Goal: Task Accomplishment & Management: Manage account settings

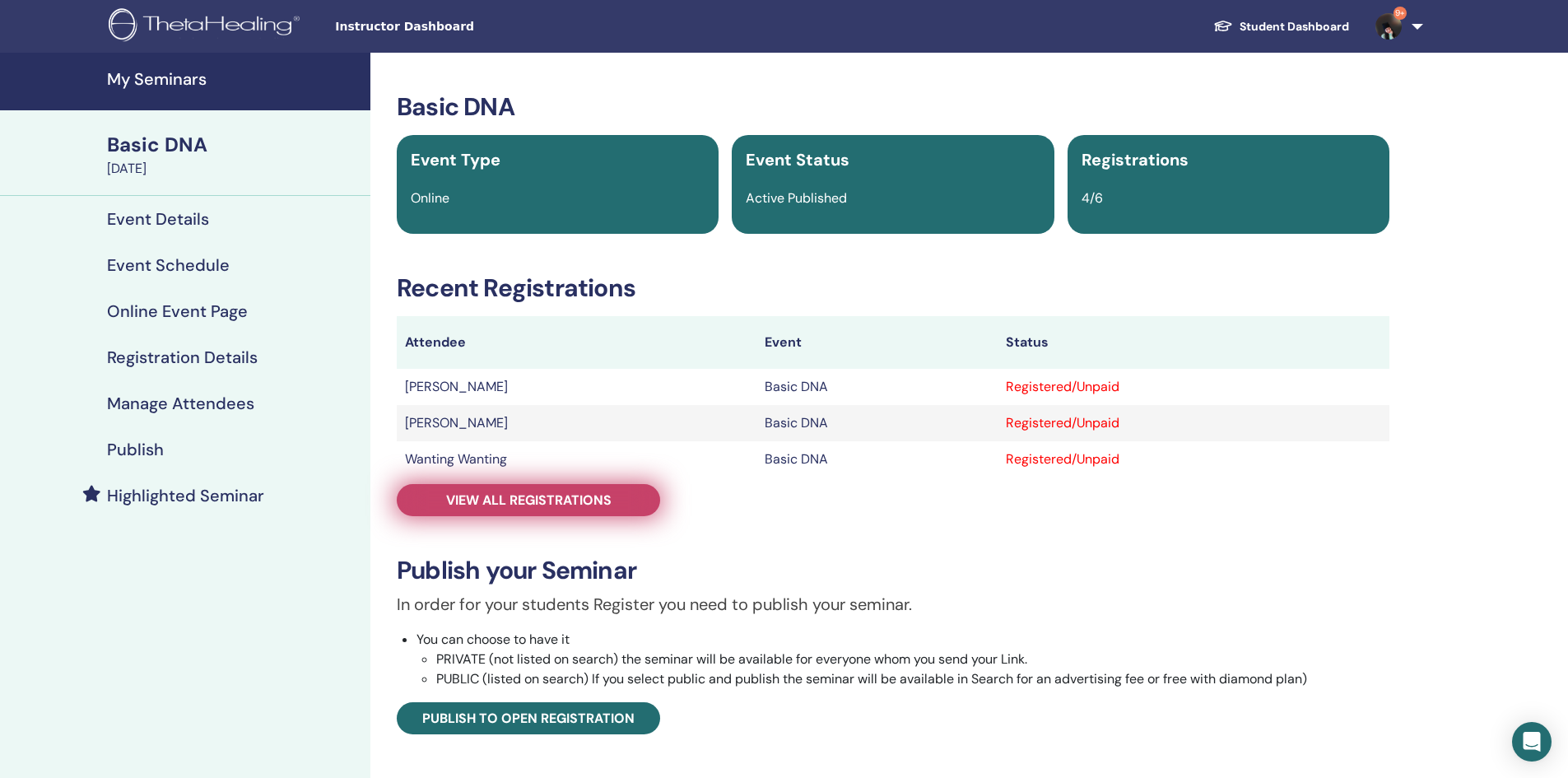
click at [458, 510] on link "View all registrations" at bounding box center [528, 500] width 263 height 32
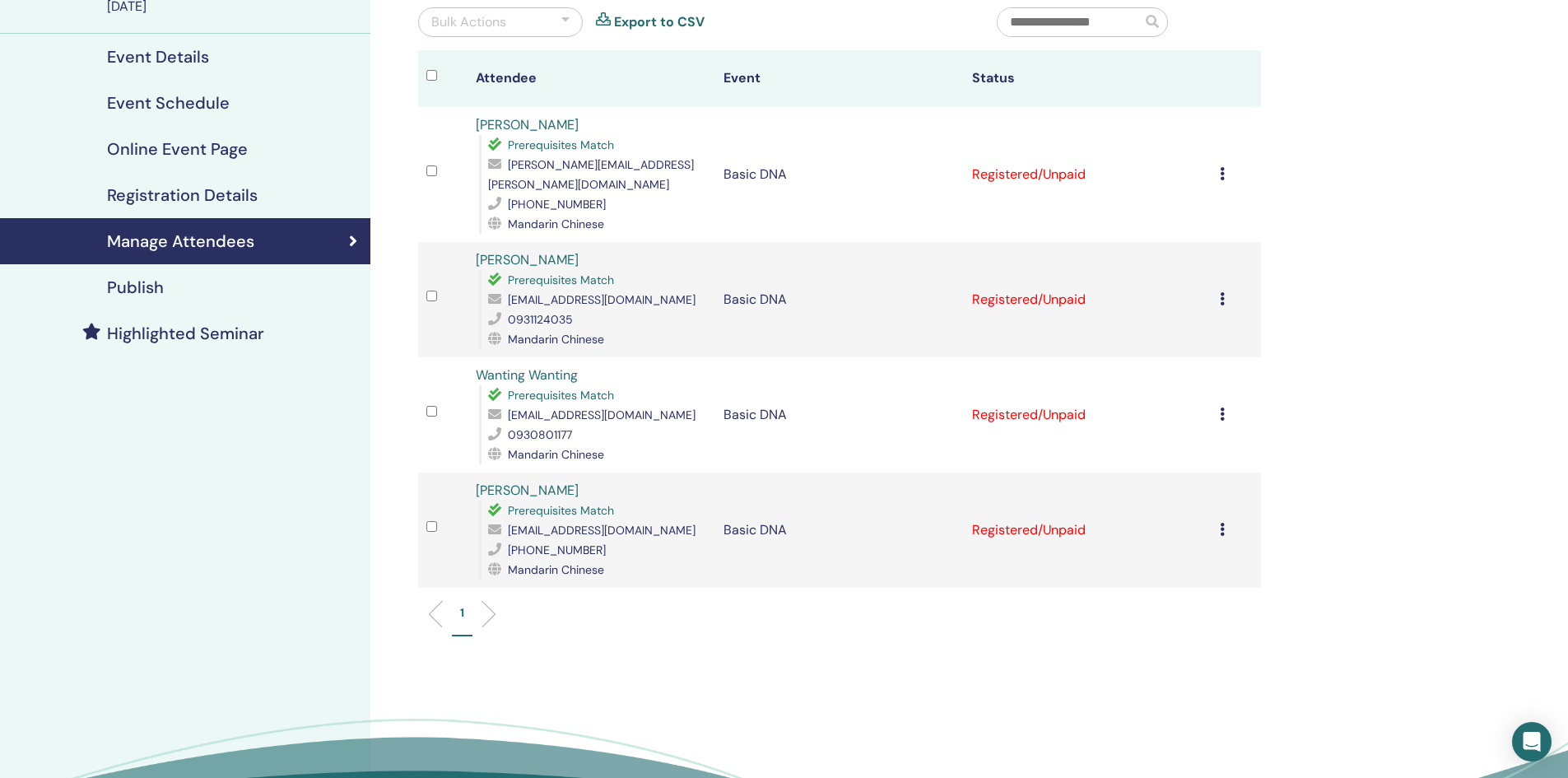
scroll to position [164, 0]
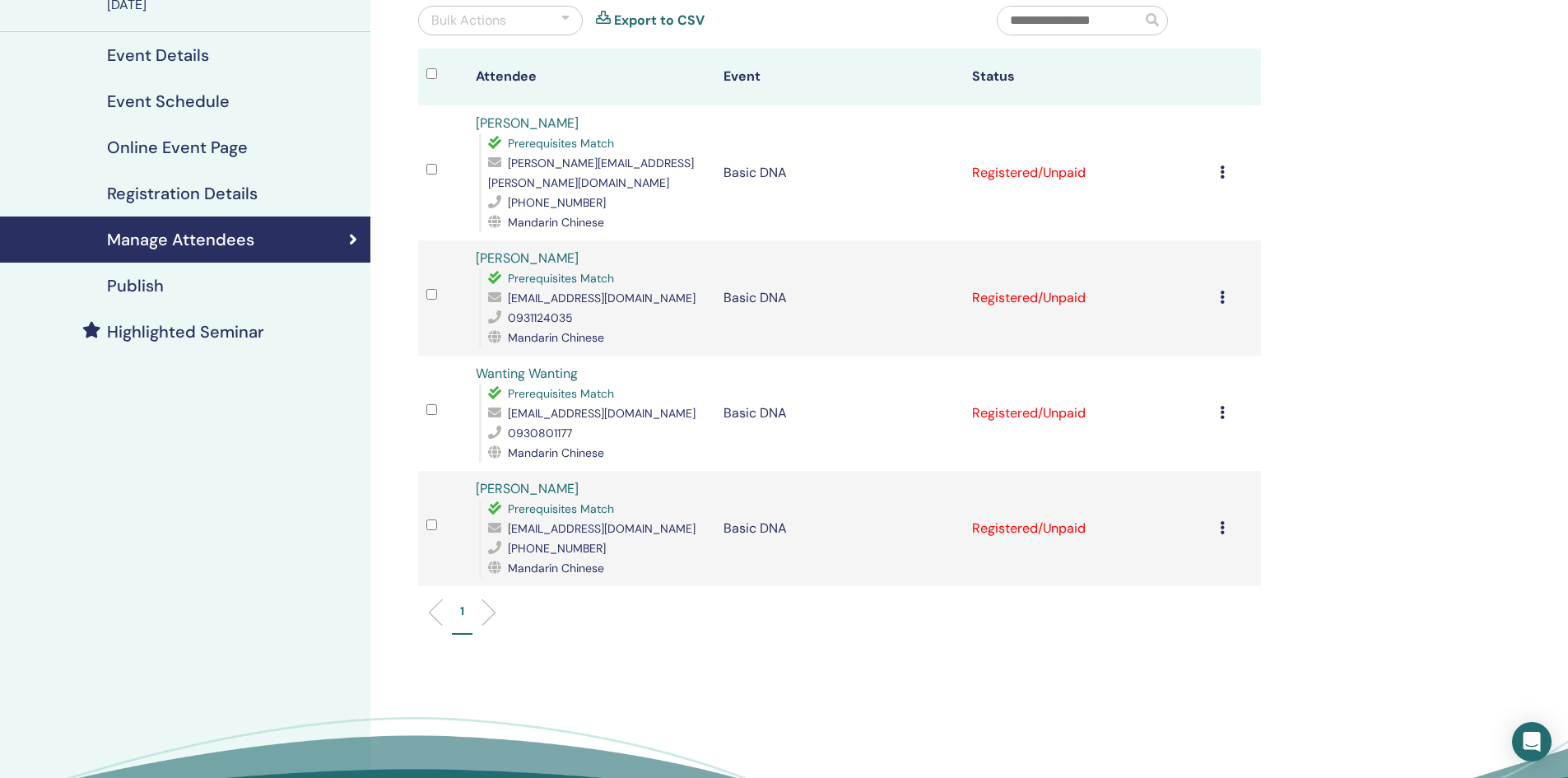
click at [1222, 522] on icon at bounding box center [1222, 528] width 5 height 13
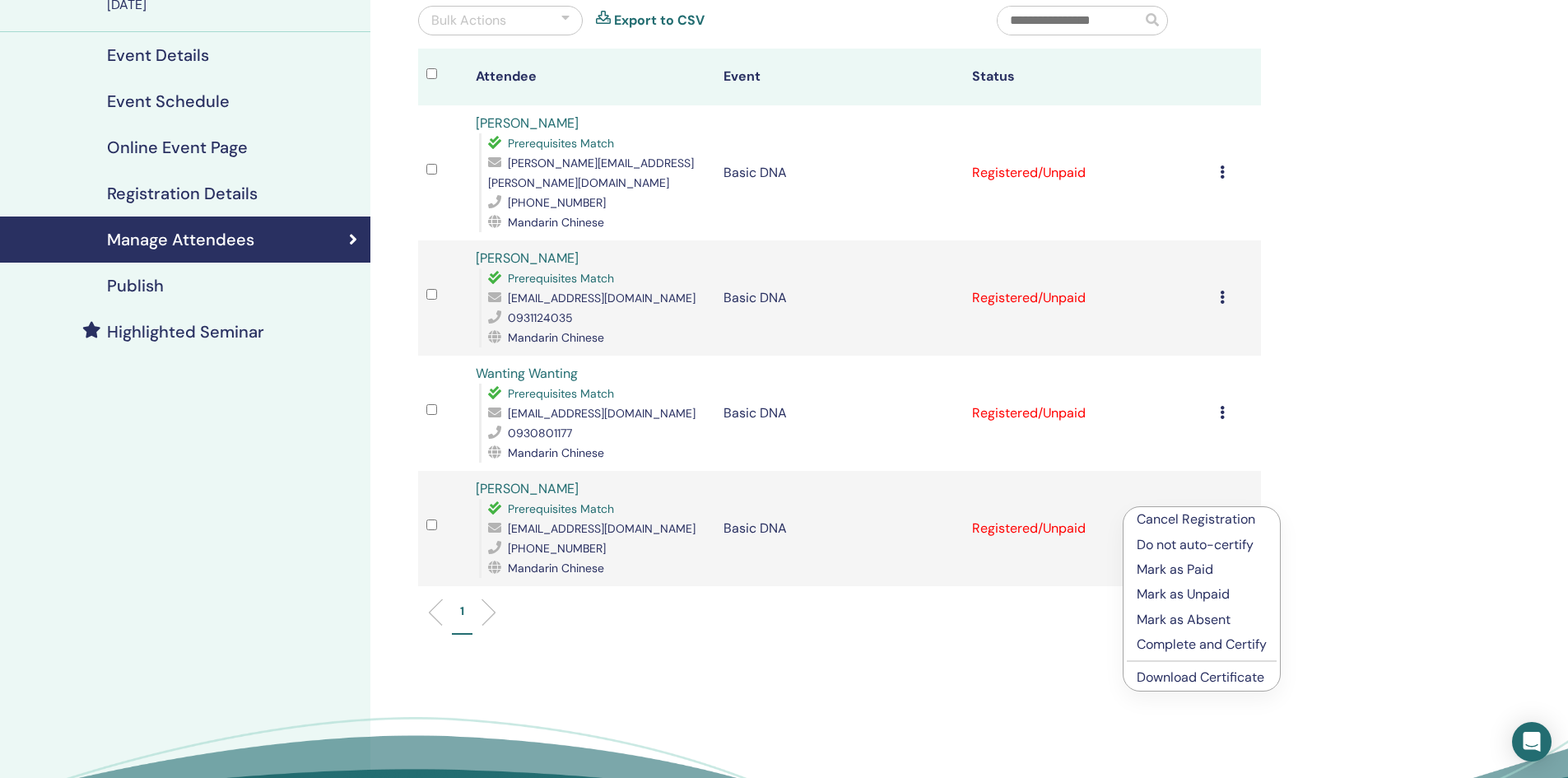
click at [1201, 571] on p "Mark as Paid" at bounding box center [1201, 570] width 130 height 20
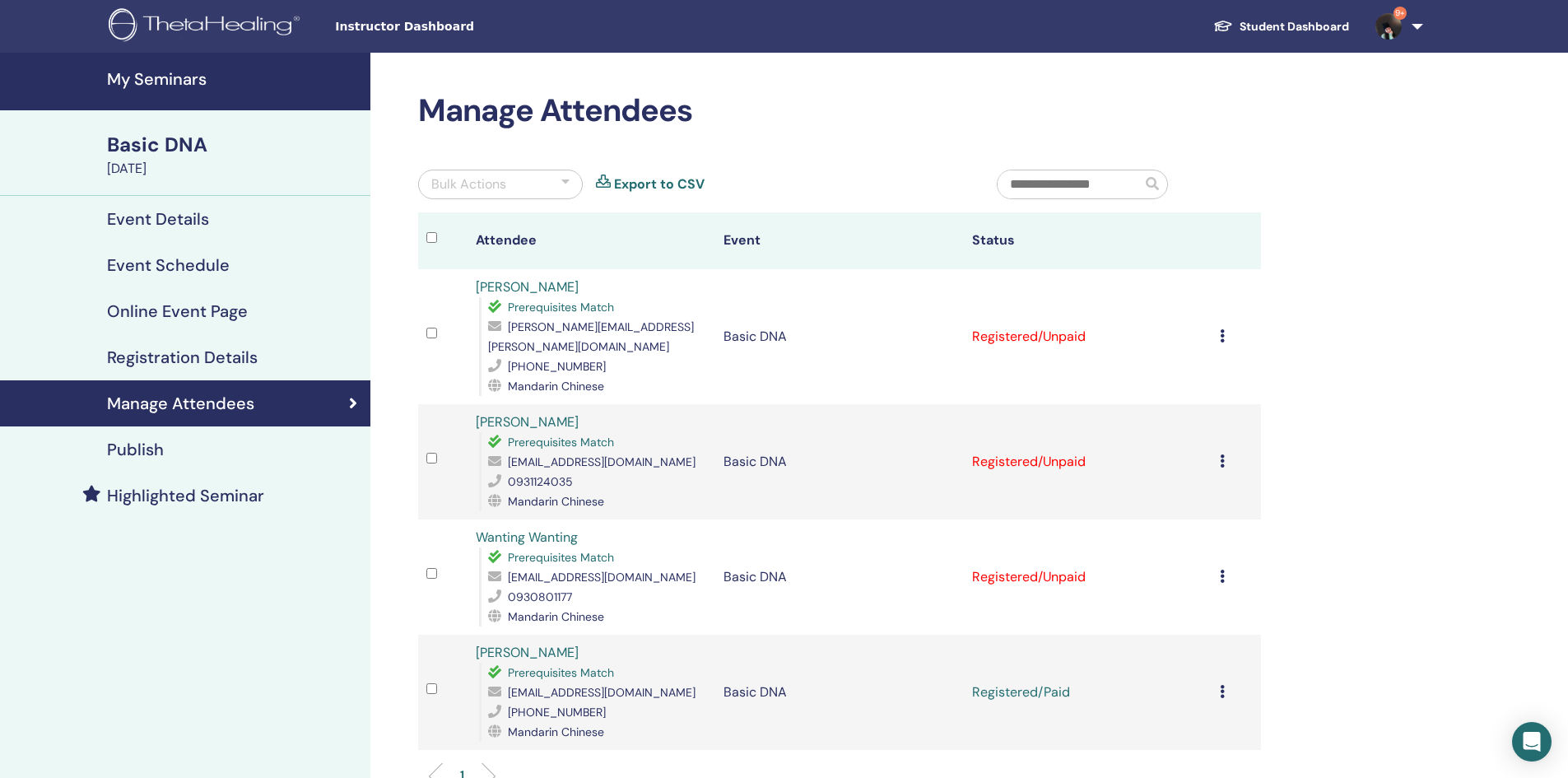
click at [1218, 556] on td "Cancel Registration Do not auto-certify Mark as Paid Mark as Unpaid Mark as Abs…" at bounding box center [1237, 577] width 49 height 115
click at [1227, 567] on div "Cancel Registration Do not auto-certify Mark as Paid Mark as Unpaid Mark as Abs…" at bounding box center [1236, 577] width 33 height 20
click at [1188, 620] on p "Mark as Paid" at bounding box center [1207, 621] width 130 height 20
click at [1222, 454] on icon at bounding box center [1222, 460] width 5 height 13
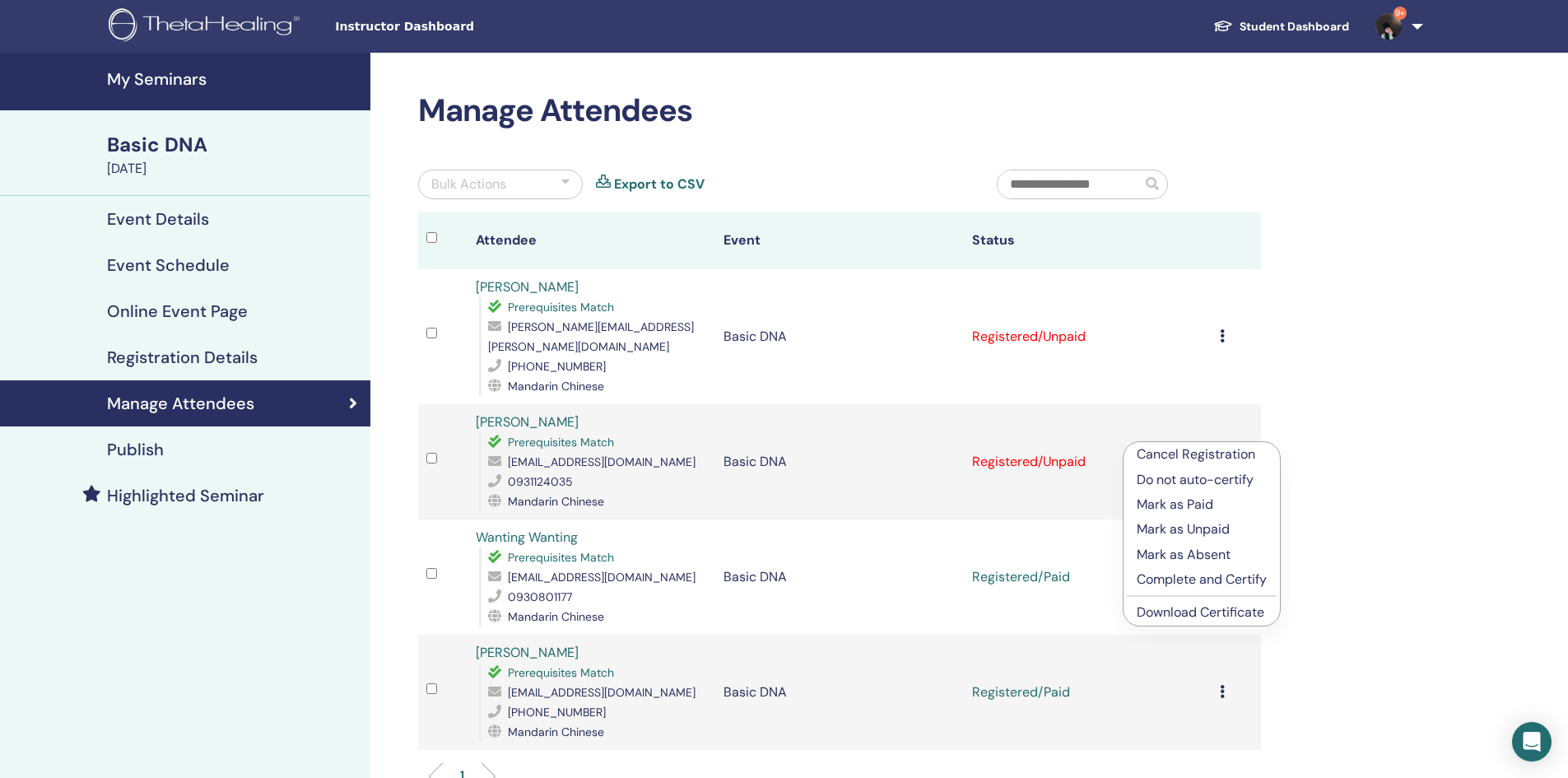
click at [1194, 505] on p "Mark as Paid" at bounding box center [1201, 505] width 130 height 20
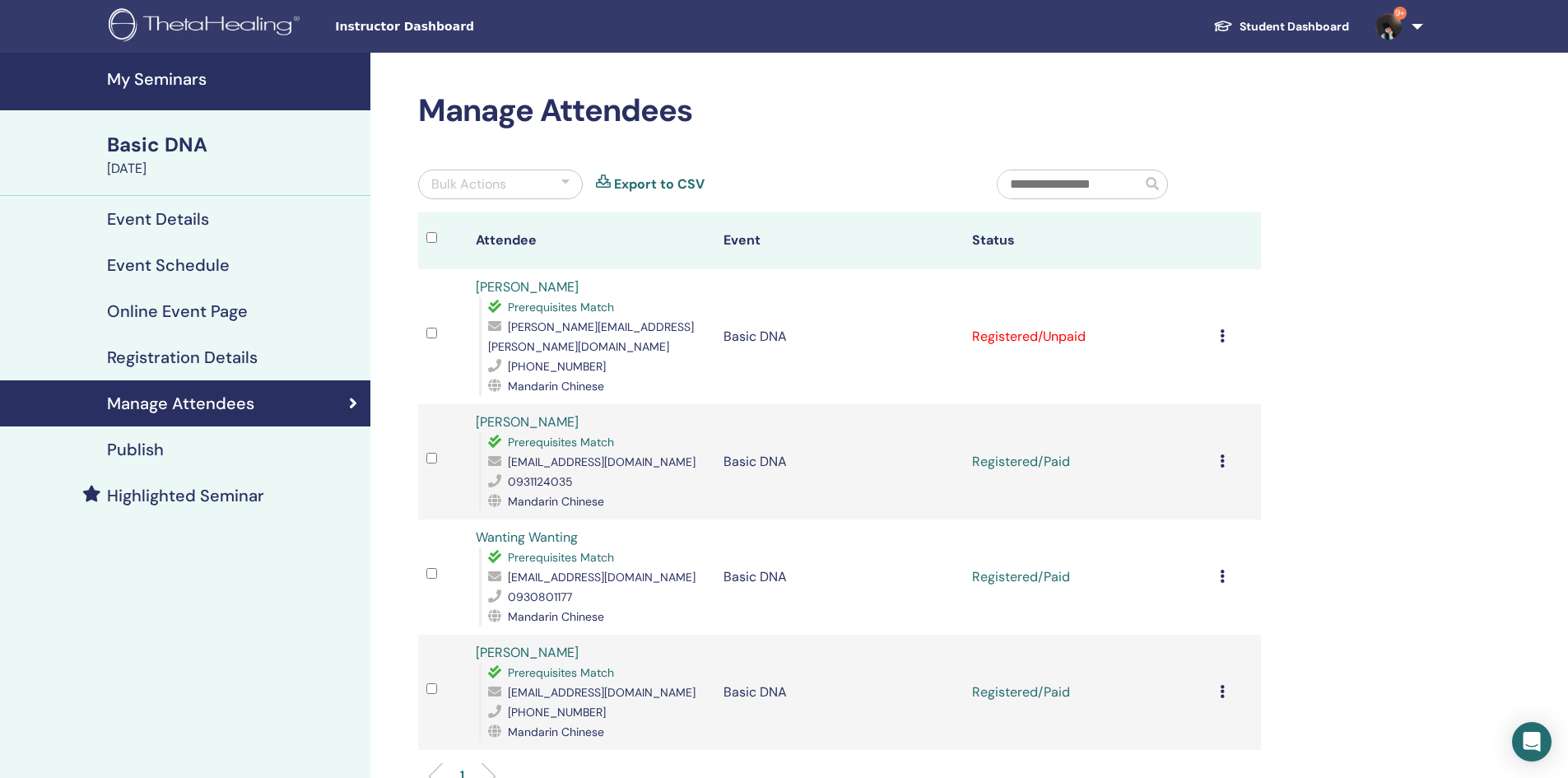
click at [1224, 330] on icon at bounding box center [1222, 336] width 5 height 13
click at [1173, 390] on p "Mark as Paid" at bounding box center [1203, 391] width 130 height 20
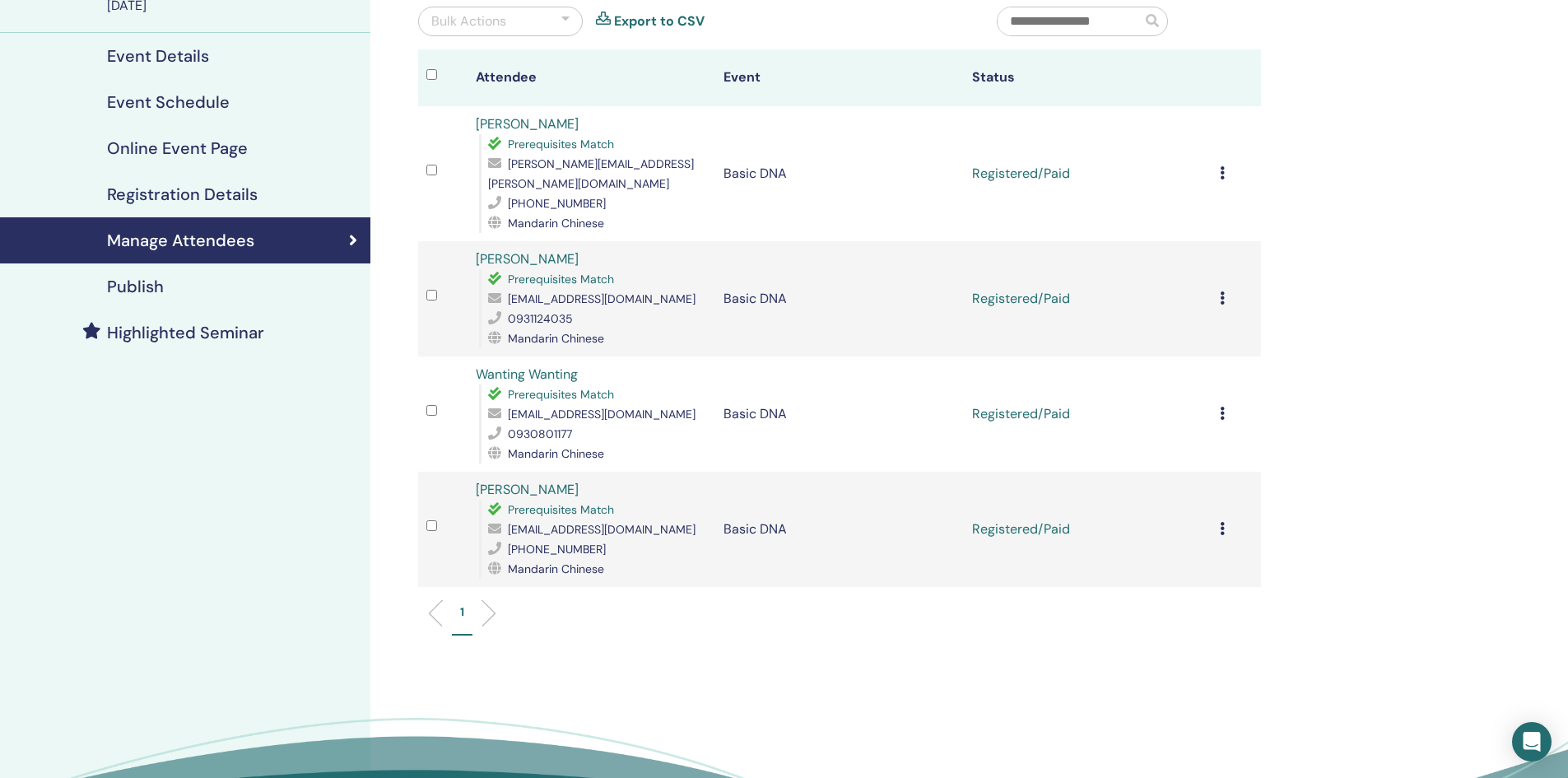
scroll to position [164, 0]
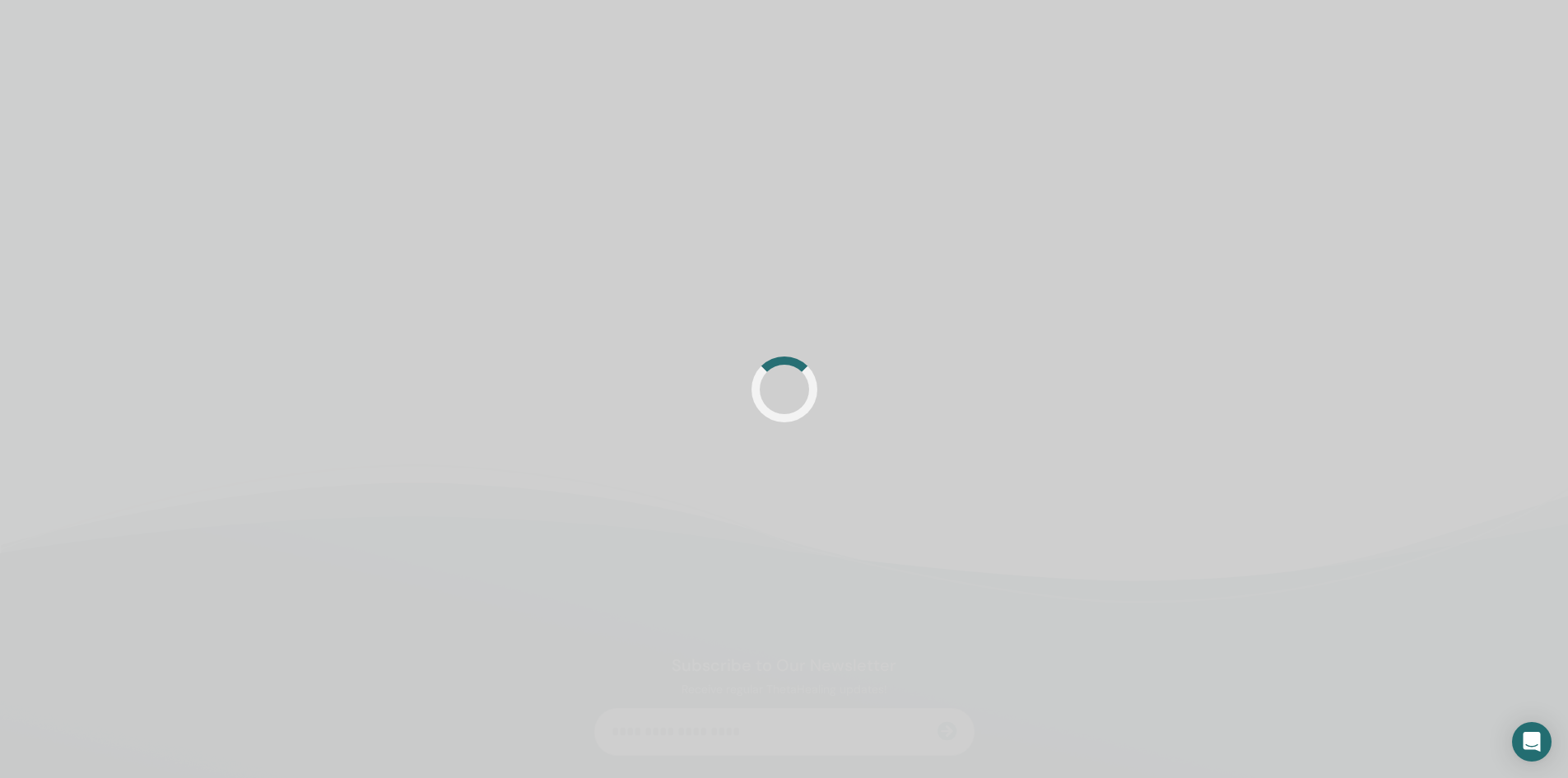
scroll to position [164, 0]
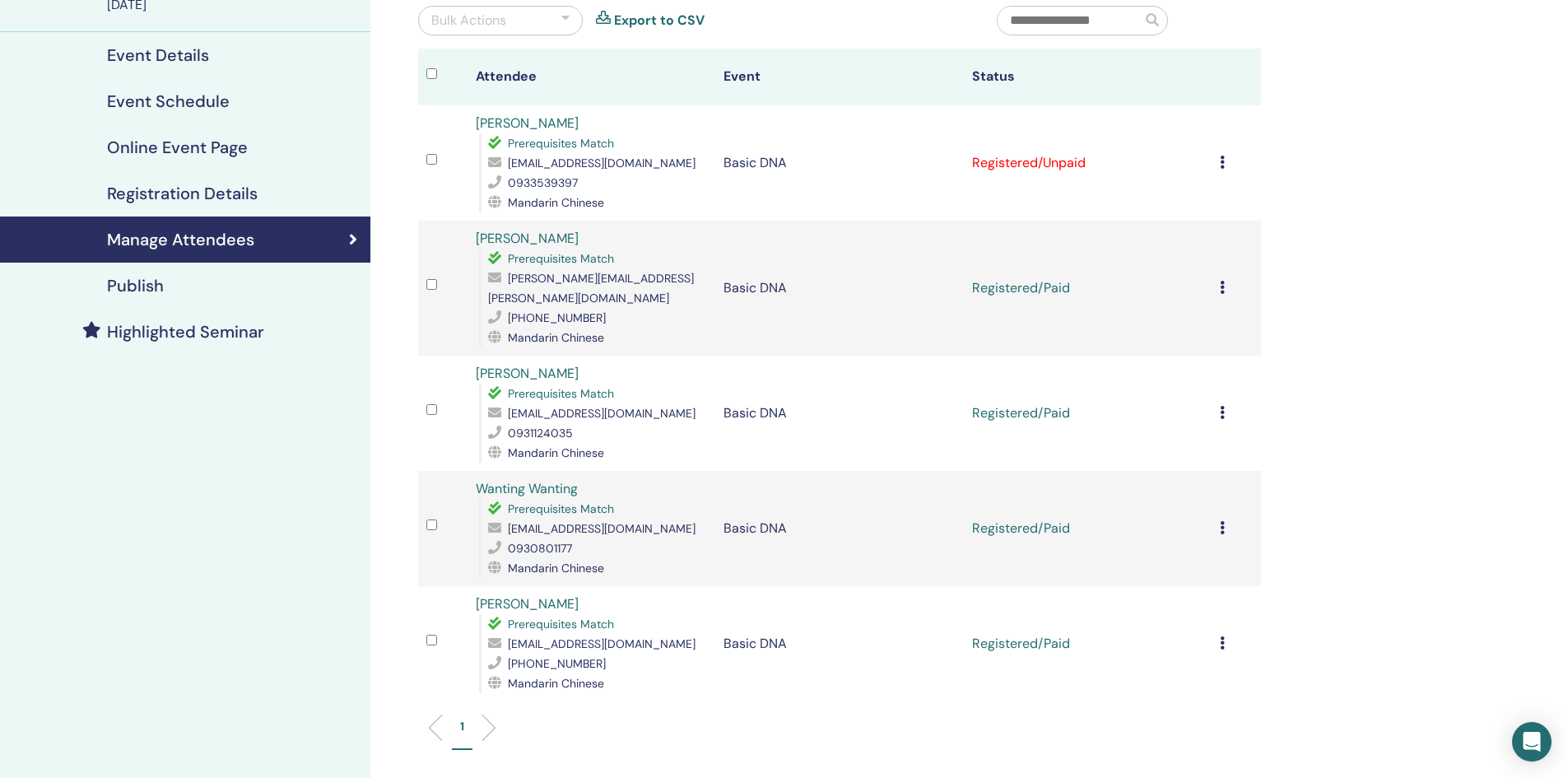
click at [1225, 160] on div "Cancel Registration Do not auto-certify Mark as Paid Mark as Unpaid Mark as Abs…" at bounding box center [1236, 163] width 33 height 20
click at [1206, 222] on p "Mark as Paid" at bounding box center [1204, 224] width 130 height 20
